Goal: Answer question/provide support: Share knowledge or assist other users

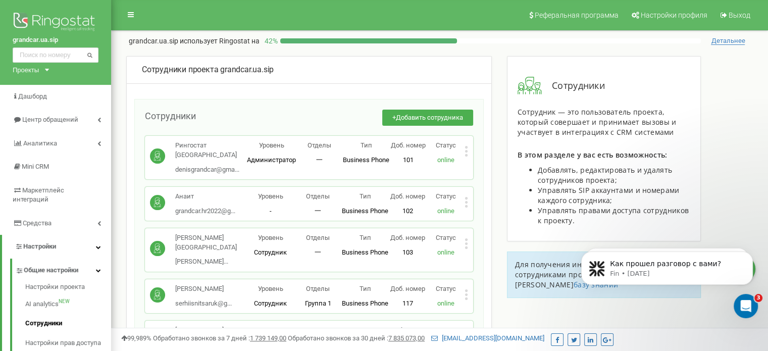
click at [38, 70] on div "Проекты" at bounding box center [26, 70] width 26 height 10
click at [39, 94] on div "[DOMAIN_NAME]" at bounding box center [46, 99] width 67 height 16
click at [40, 66] on div "Проекты grandcar.kz.sip grandcar.fmc.com grandcar.ua.sip grandcar.fmc.service g…" at bounding box center [29, 70] width 32 height 10
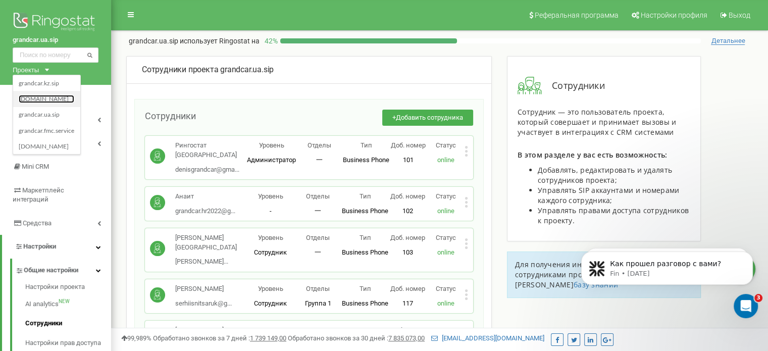
click at [55, 99] on link "[DOMAIN_NAME]" at bounding box center [47, 99] width 56 height 8
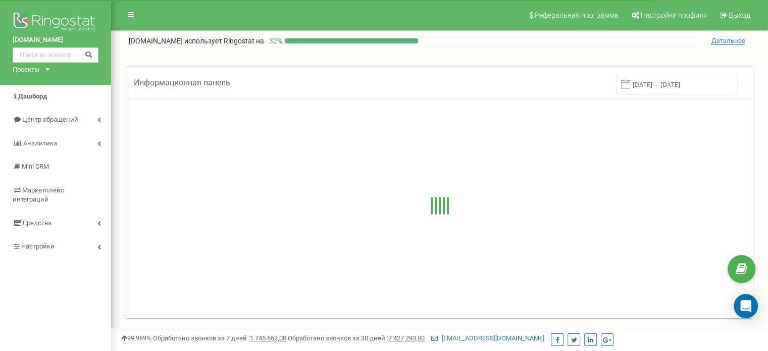
click at [68, 235] on link "Настройки" at bounding box center [55, 247] width 111 height 24
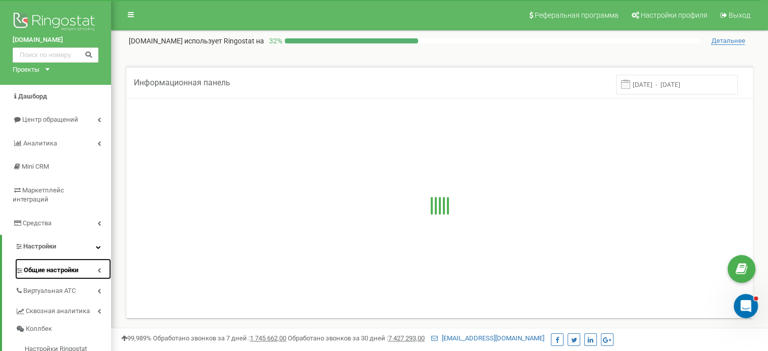
click at [56, 265] on span "Общие настройки" at bounding box center [51, 270] width 55 height 10
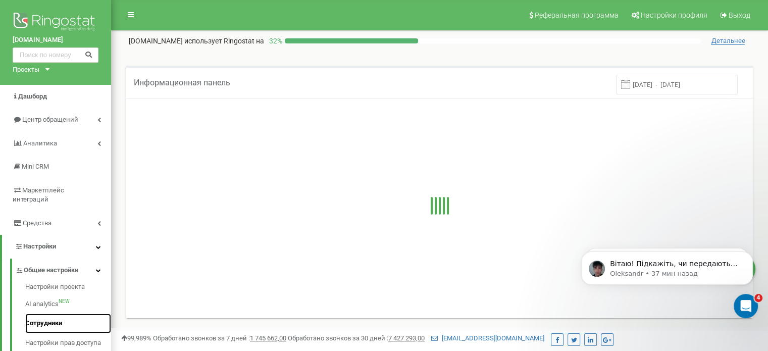
click at [38, 313] on link "Сотрудники" at bounding box center [68, 323] width 86 height 20
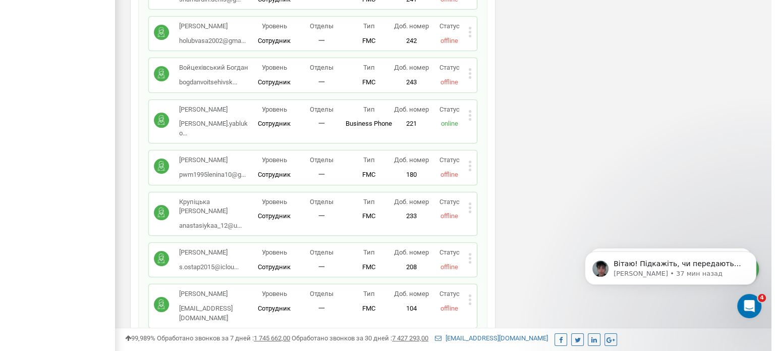
scroll to position [7675, 0]
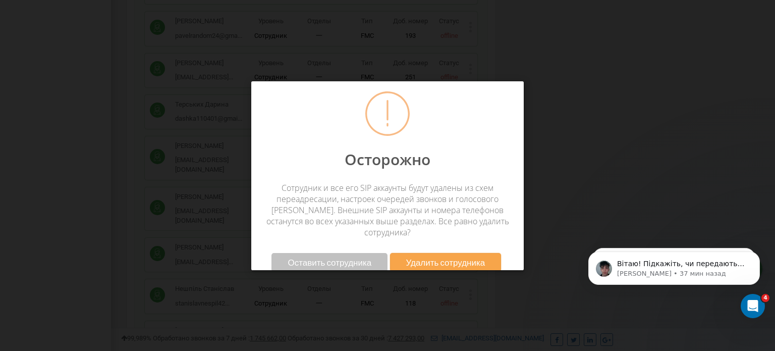
click at [411, 253] on button "Удалить сотрудника" at bounding box center [446, 262] width 112 height 19
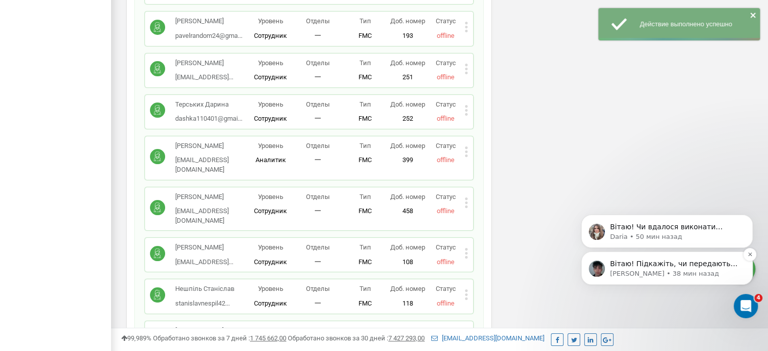
click at [637, 279] on div "Вітаю! Підкажіть, чи передаються вже дзвінки в CRM? Oleksandr • 38 мин назад" at bounding box center [667, 267] width 172 height 33
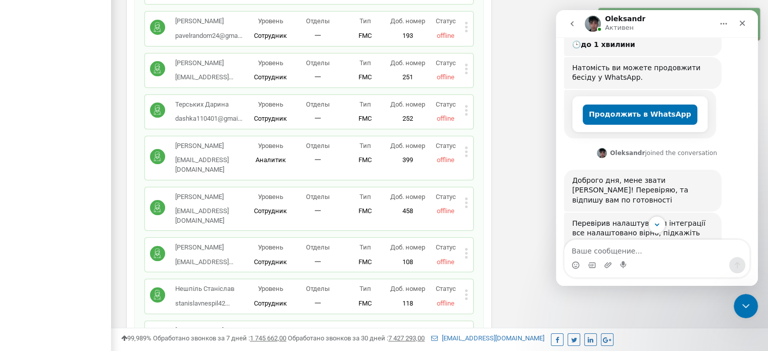
scroll to position [438, 0]
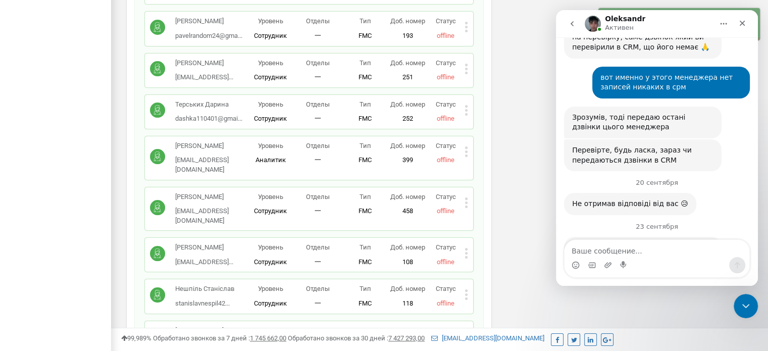
type textarea "і"
type textarea "s"
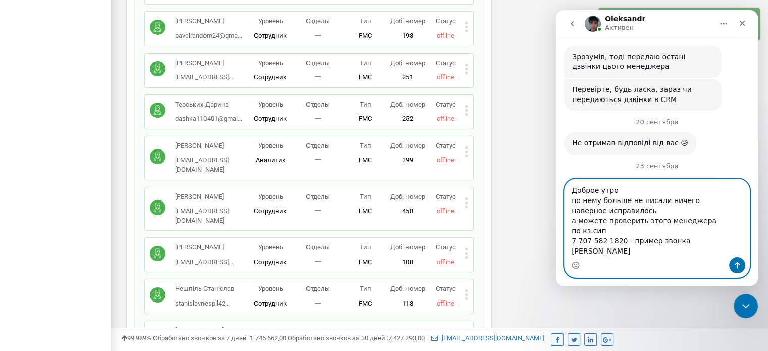
scroll to position [501, 0]
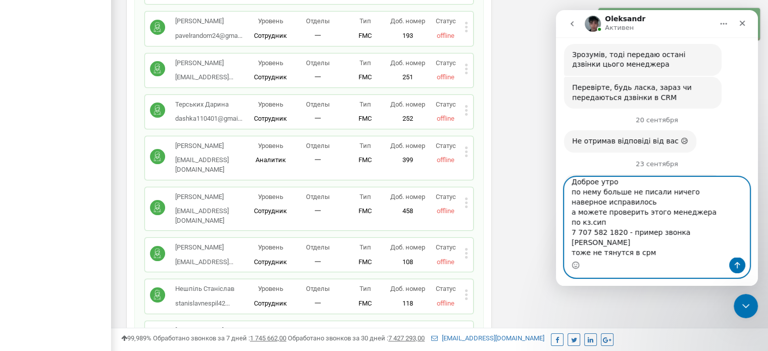
type textarea "Доброе утро по нему больше не писали ничего наверное исправилось а можете прове…"
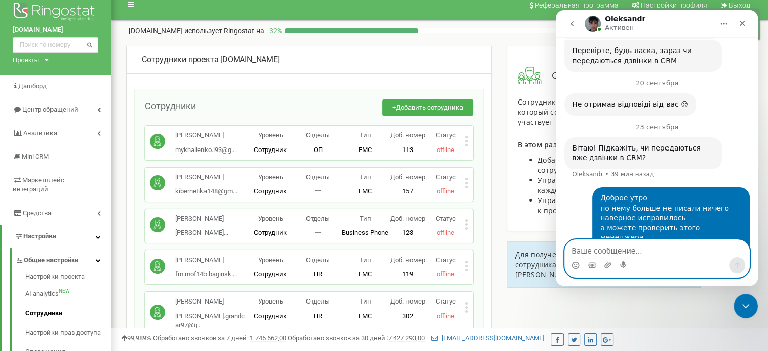
scroll to position [0, 0]
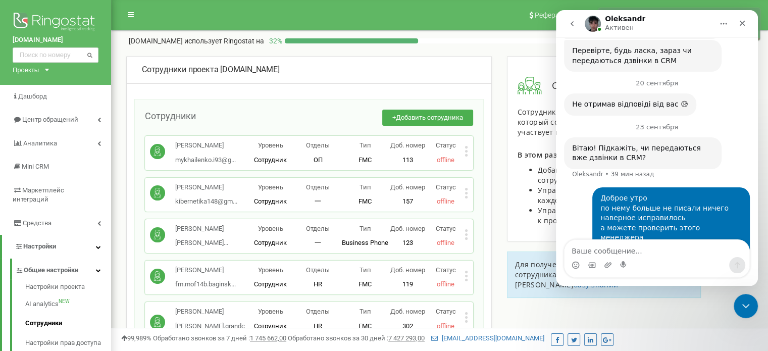
click at [48, 67] on div "grandcar.fmc.com Проекты grandcar.kz.sip grandcar.fmc.com grandcar.ua.sip grand…" at bounding box center [55, 42] width 111 height 85
click at [37, 70] on div "Проекты" at bounding box center [26, 70] width 26 height 10
click at [42, 84] on link "grandcar.kz.sip" at bounding box center [47, 83] width 56 height 8
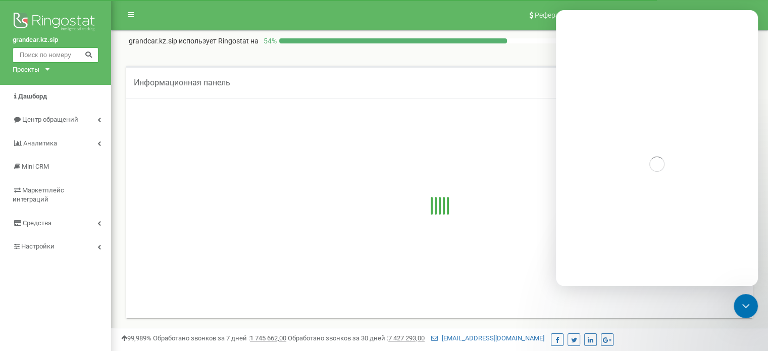
click at [55, 55] on input "text" at bounding box center [56, 54] width 86 height 15
paste input "7 707 582 1820"
type input "7 707 582 1820"
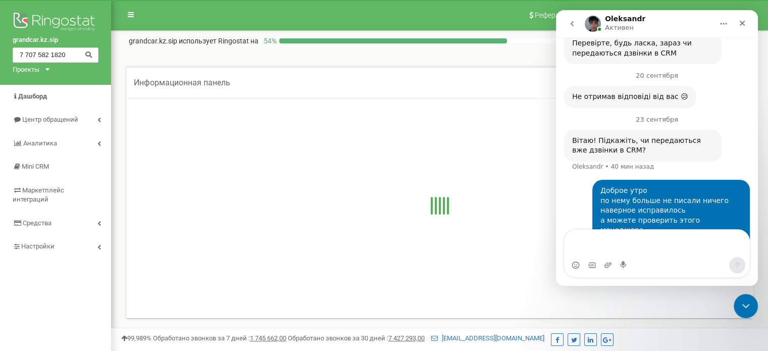
scroll to position [548, 0]
click at [578, 256] on textarea "Ваше сообщение..." at bounding box center [656, 243] width 185 height 27
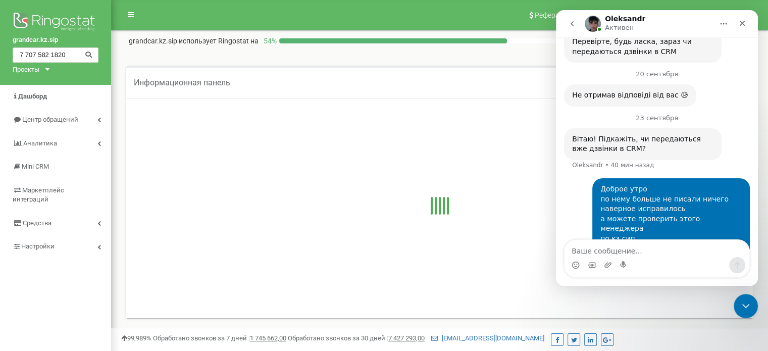
scroll to position [537, 0]
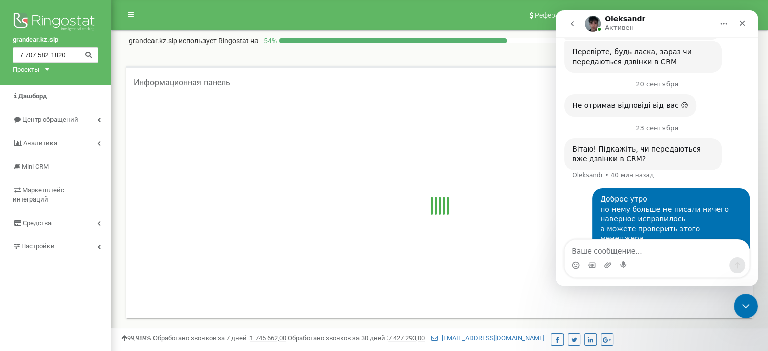
click at [87, 51] on icon at bounding box center [89, 53] width 8 height 7
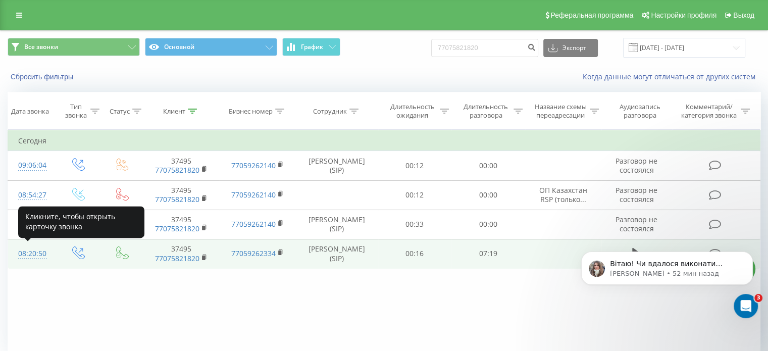
click at [40, 253] on div "08:20:50" at bounding box center [31, 254] width 27 height 20
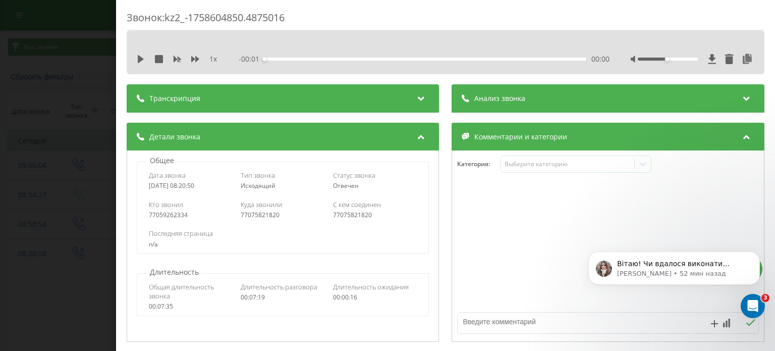
click at [79, 103] on div "Звонок : kz2_-1758604850.4875016 1 x - 00:01 00:00 00:00 Транскрипция Для анали…" at bounding box center [387, 175] width 775 height 351
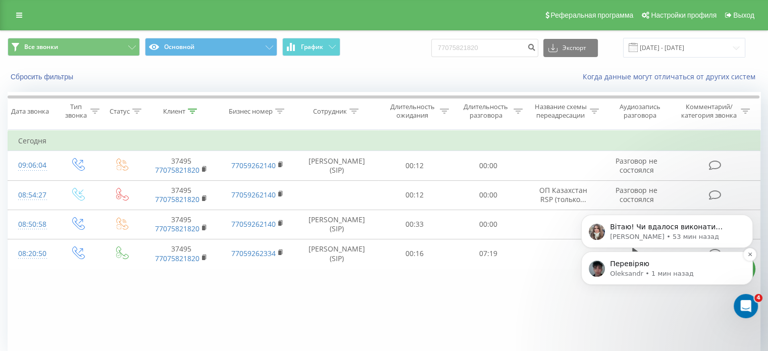
click at [690, 280] on div "Перевіряю Oleksandr • 1 мин назад" at bounding box center [667, 267] width 172 height 33
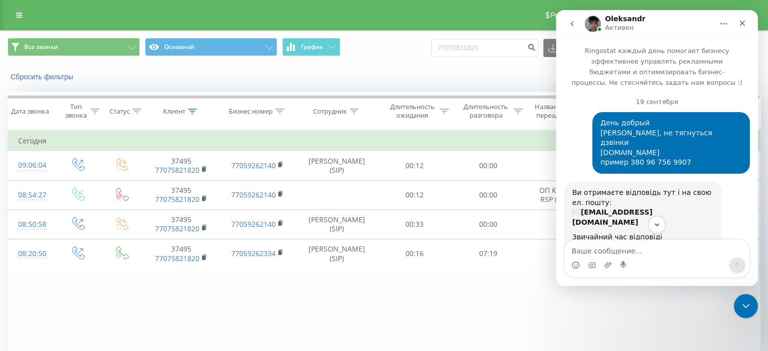
click at [578, 20] on button "go back" at bounding box center [571, 23] width 19 height 19
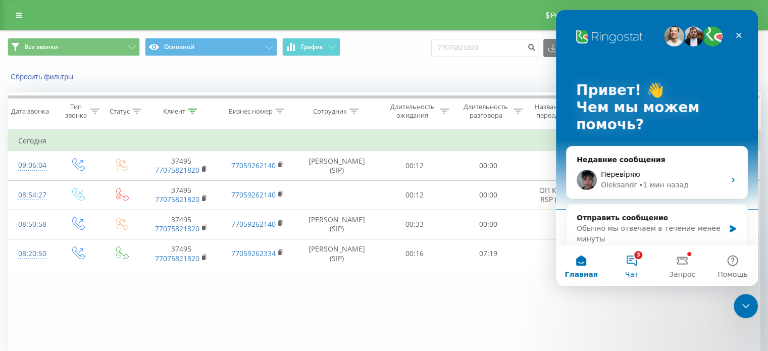
click at [630, 263] on button "3 Чат" at bounding box center [631, 265] width 50 height 40
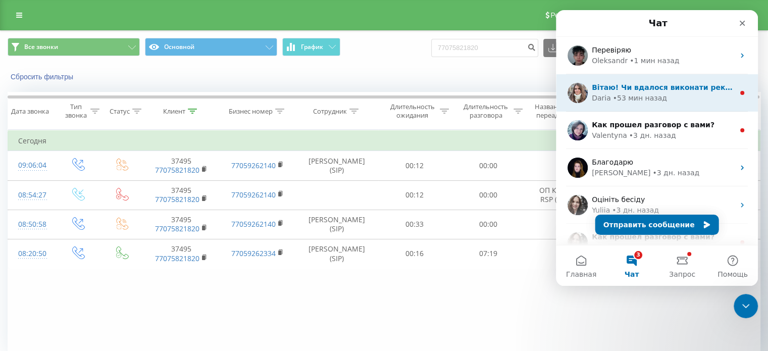
click at [686, 96] on div "[PERSON_NAME] • 53 мин назад" at bounding box center [662, 98] width 142 height 11
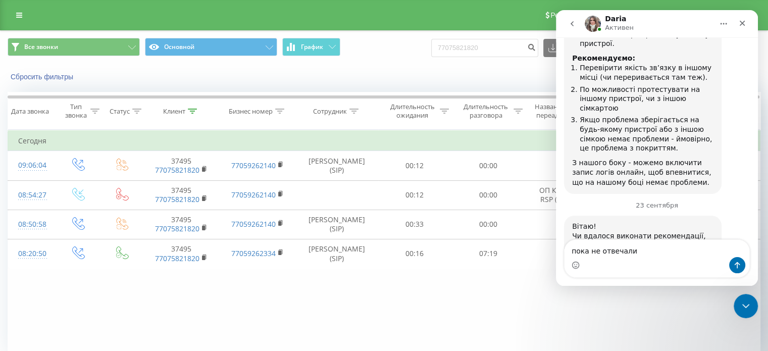
scroll to position [522, 0]
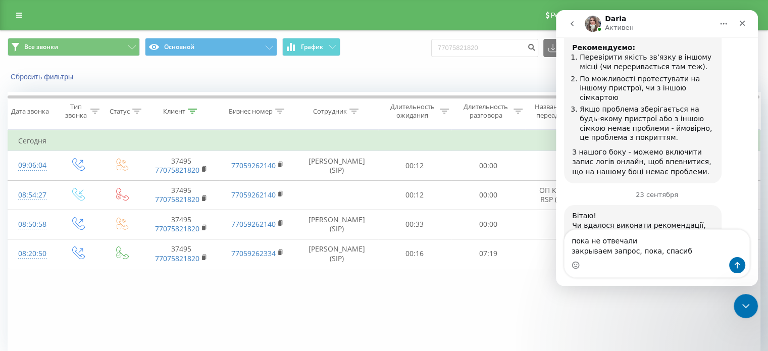
type textarea "пока не отвечали закрываем запрос, пока, спасибо"
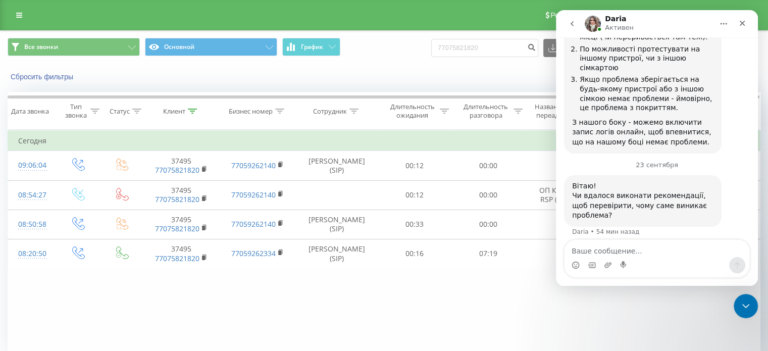
click at [572, 26] on icon "go back" at bounding box center [572, 24] width 8 height 8
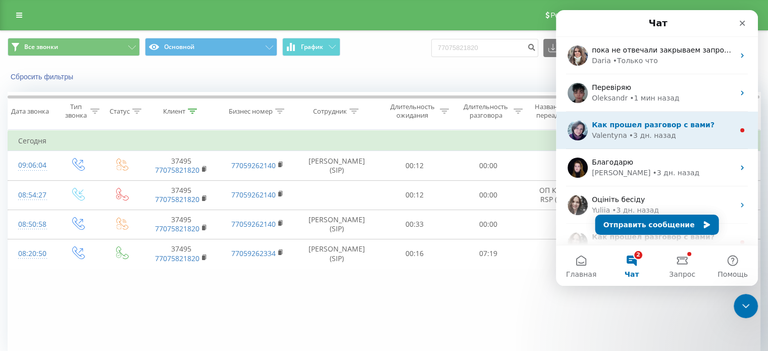
click at [629, 140] on div "• 3 дн. назад" at bounding box center [652, 135] width 47 height 11
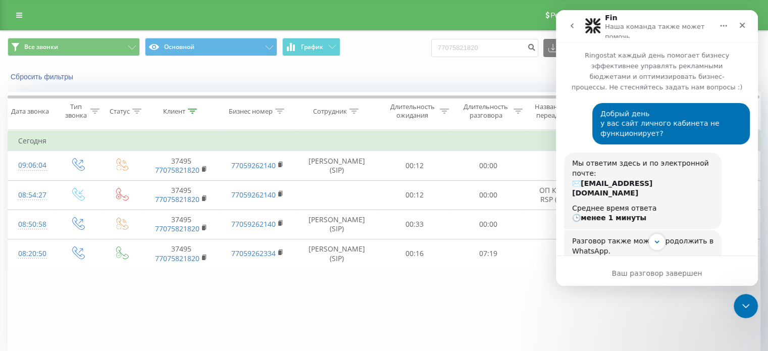
click at [574, 25] on icon "go back" at bounding box center [572, 26] width 8 height 8
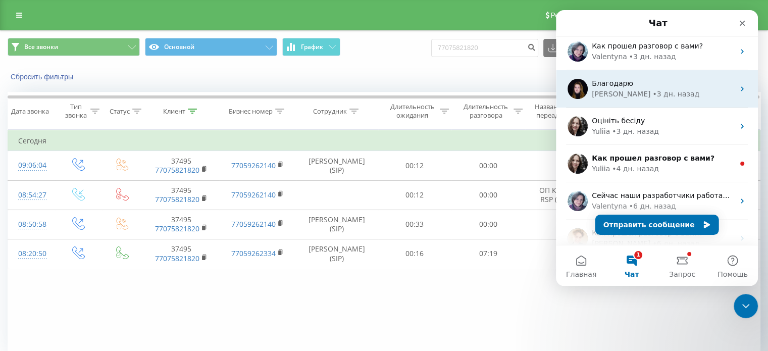
scroll to position [91, 0]
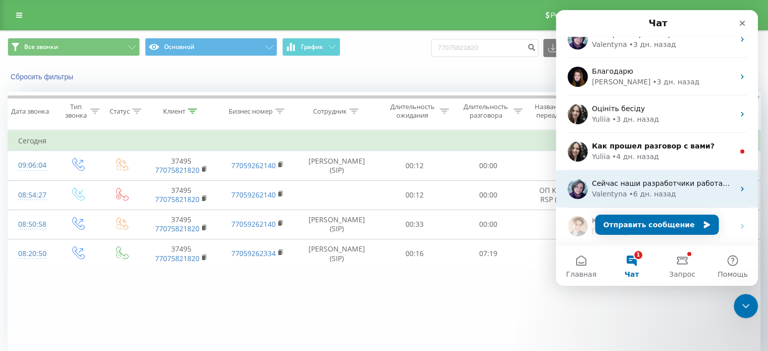
click at [661, 198] on div "• 6 дн. назад" at bounding box center [652, 194] width 47 height 11
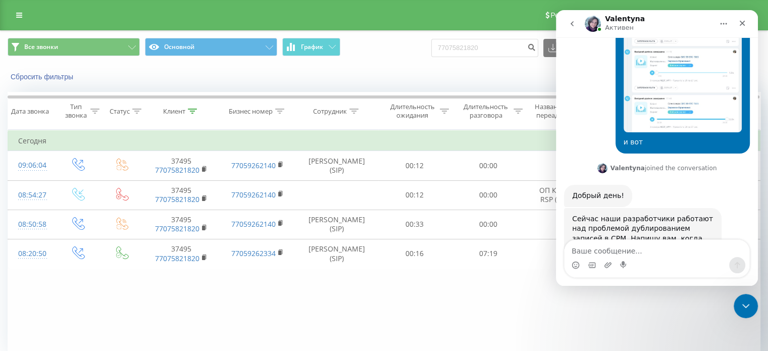
scroll to position [649, 0]
click at [567, 27] on button "go back" at bounding box center [571, 23] width 19 height 19
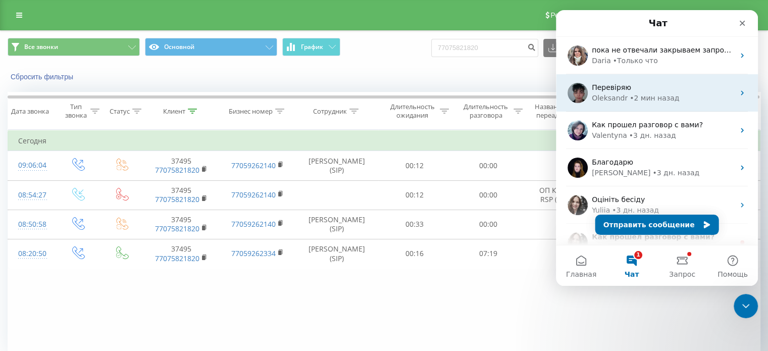
click at [620, 98] on div "Oleksandr" at bounding box center [609, 98] width 36 height 11
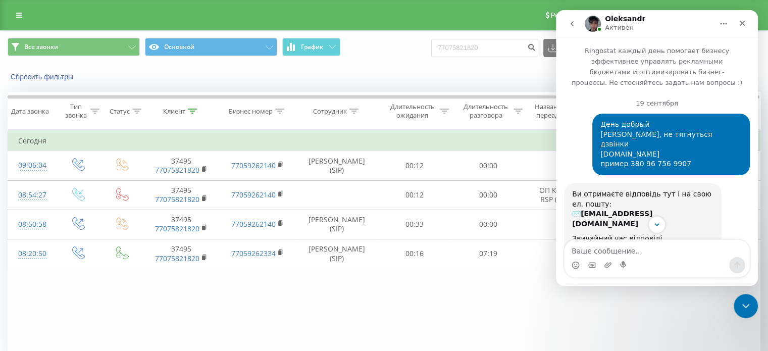
click at [578, 29] on button "go back" at bounding box center [571, 23] width 19 height 19
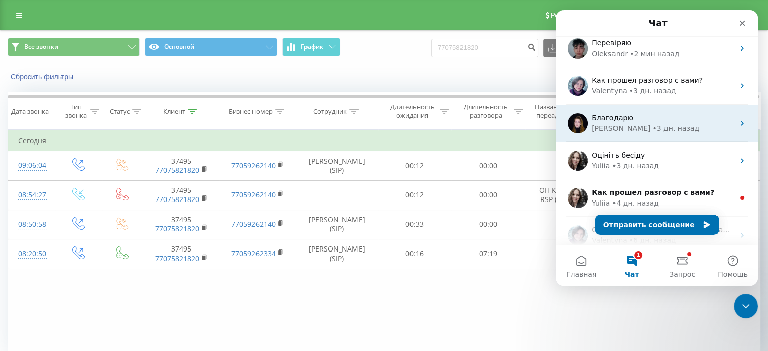
scroll to position [81, 0]
